Goal: Information Seeking & Learning: Understand process/instructions

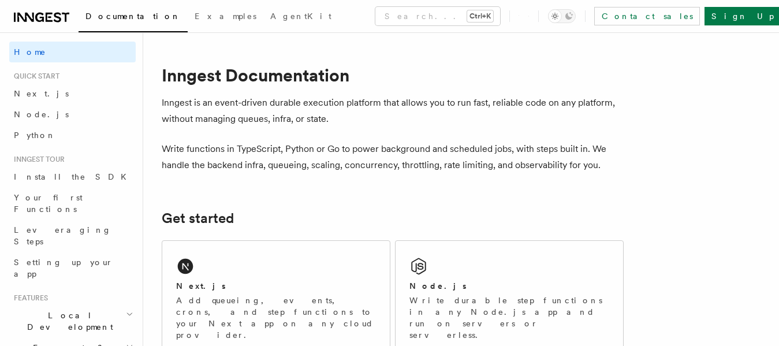
scroll to position [115, 0]
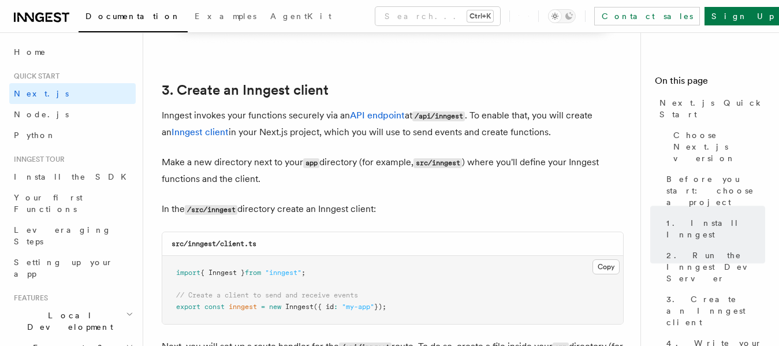
scroll to position [1386, 0]
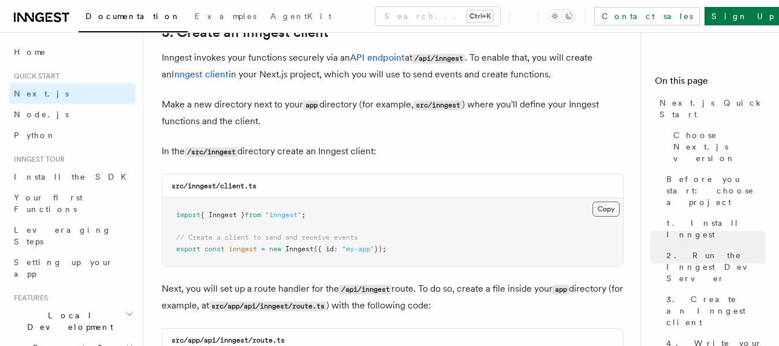
click at [597, 208] on button "Copy Copied" at bounding box center [606, 209] width 27 height 15
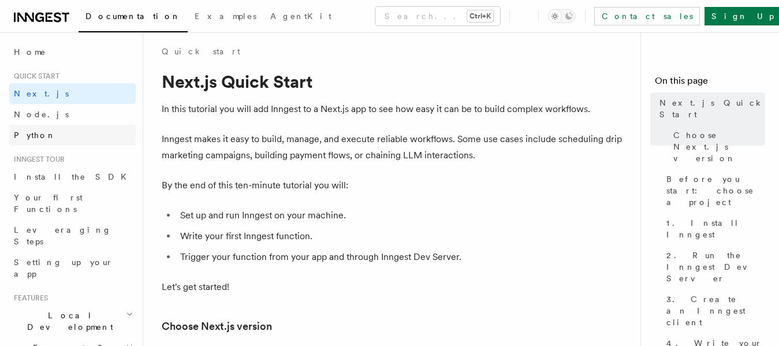
scroll to position [0, 0]
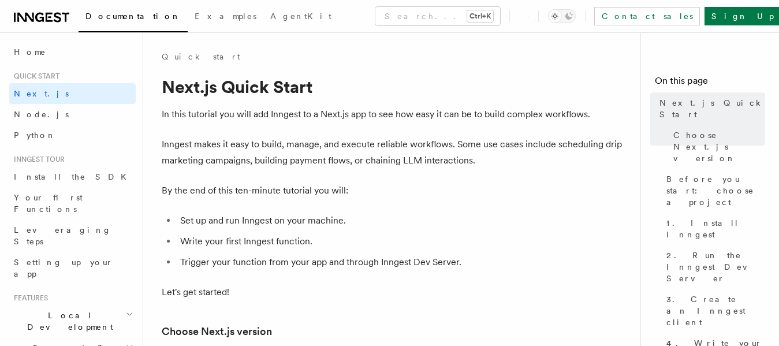
click at [36, 18] on icon at bounding box center [39, 17] width 9 height 9
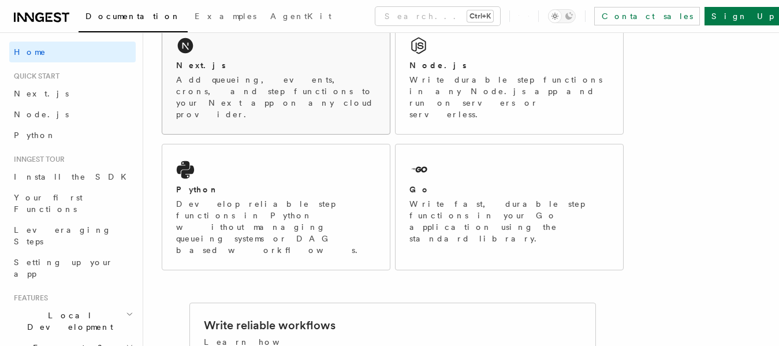
scroll to position [173, 0]
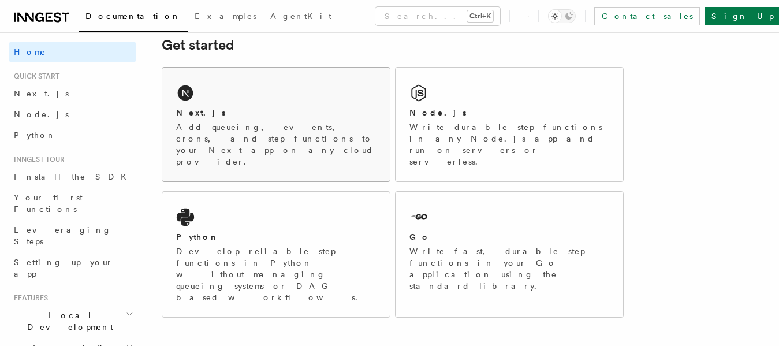
click at [232, 125] on p "Add queueing, events, crons, and step functions to your Next app on any cloud p…" at bounding box center [276, 144] width 200 height 46
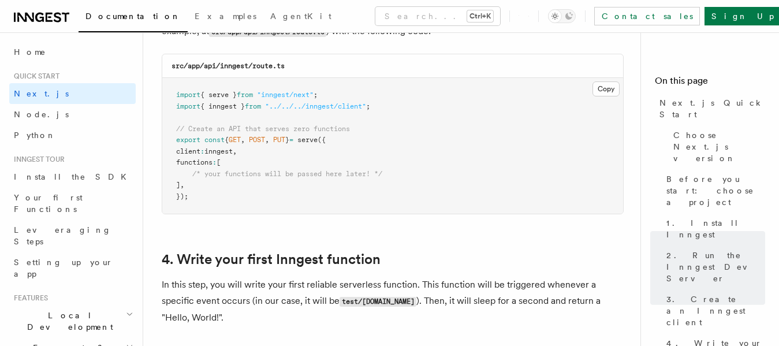
scroll to position [1617, 0]
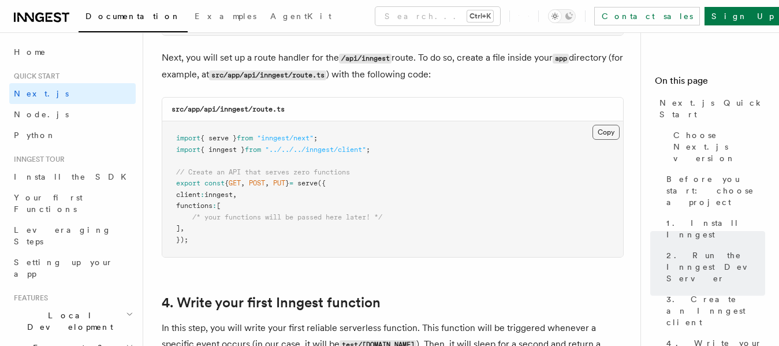
click at [598, 131] on button "Copy Copied" at bounding box center [606, 132] width 27 height 15
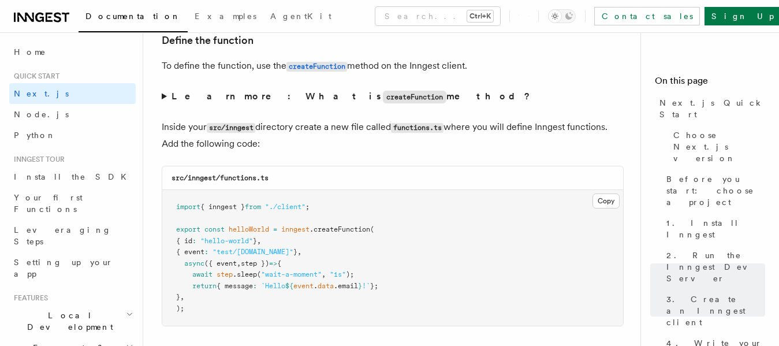
scroll to position [2021, 0]
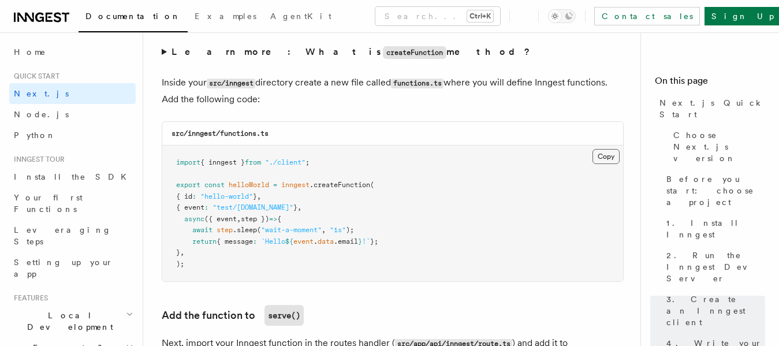
click at [598, 154] on button "Copy Copied" at bounding box center [606, 156] width 27 height 15
